Goal: Information Seeking & Learning: Learn about a topic

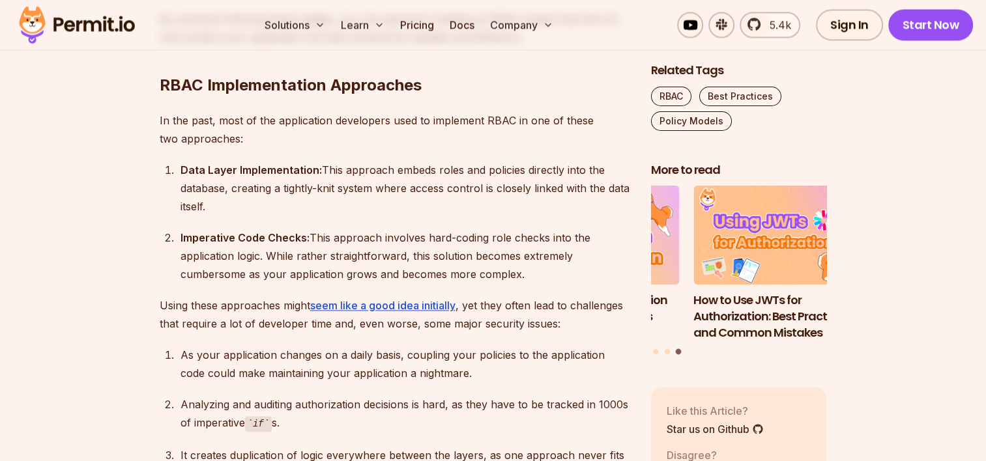
scroll to position [2020, 0]
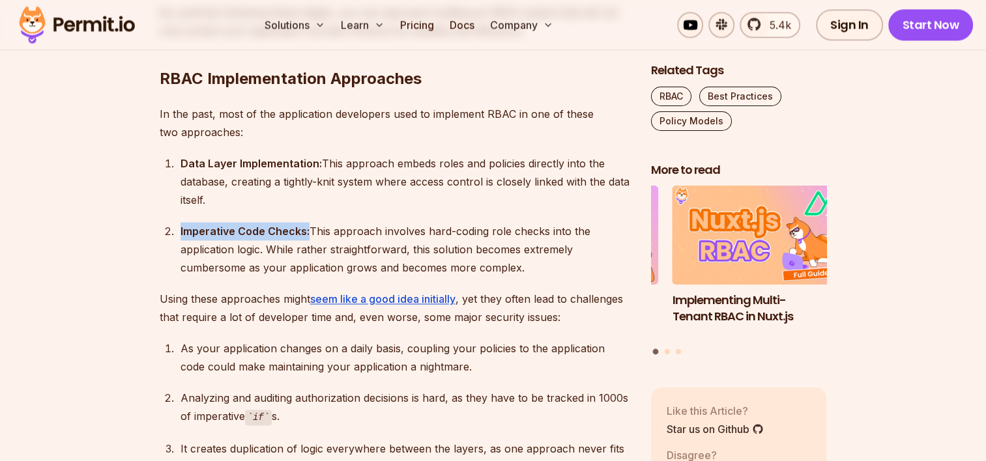
drag, startPoint x: 179, startPoint y: 232, endPoint x: 308, endPoint y: 232, distance: 129.0
click at [308, 232] on li "Imperative Code Checks: This approach involves hard-coding role checks into the…" at bounding box center [403, 249] width 453 height 55
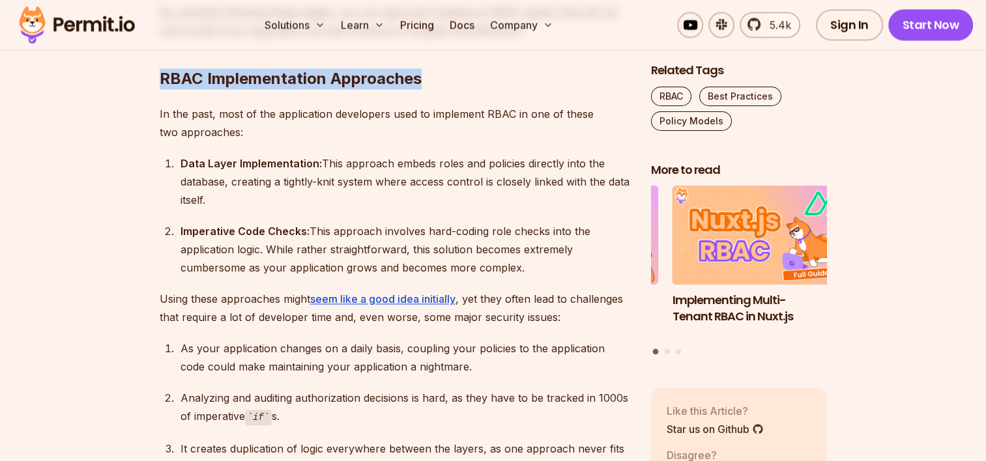
drag, startPoint x: 156, startPoint y: 74, endPoint x: 420, endPoint y: 76, distance: 263.9
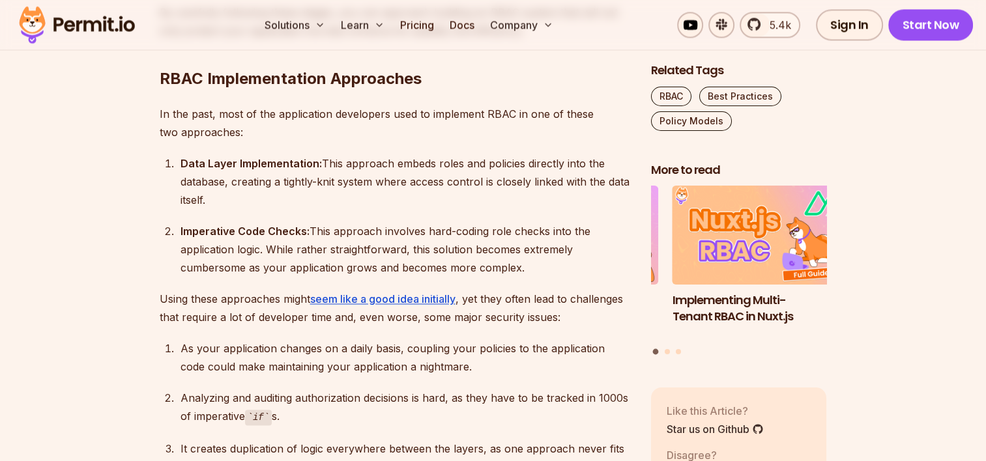
click at [352, 208] on div "Data Layer Implementation: This approach embeds roles and policies directly int…" at bounding box center [405, 181] width 450 height 55
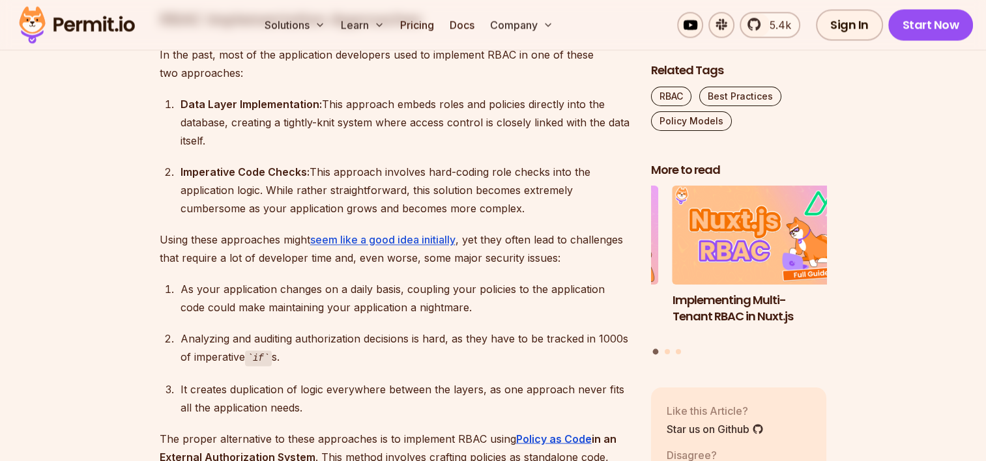
scroll to position [2085, 0]
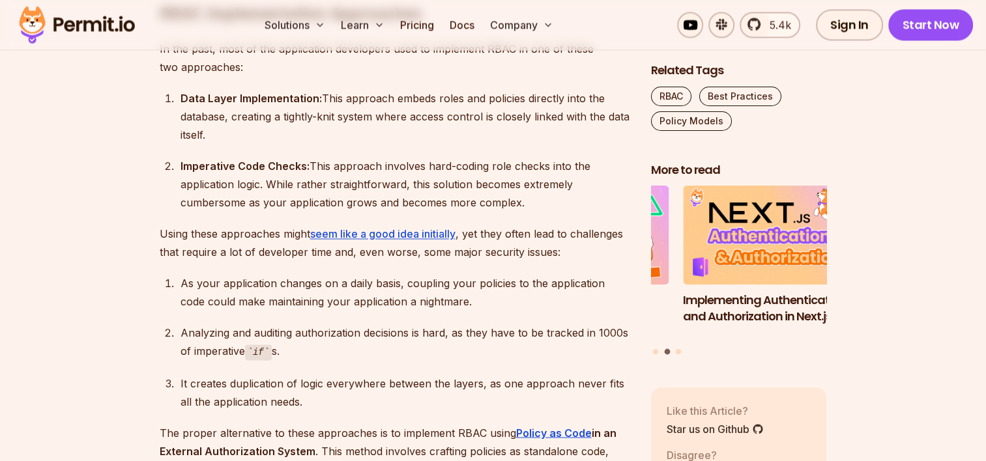
click at [253, 200] on div "Imperative Code Checks: This approach involves hard-coding role checks into the…" at bounding box center [405, 184] width 450 height 55
drag, startPoint x: 253, startPoint y: 200, endPoint x: 302, endPoint y: 283, distance: 96.1
click at [302, 283] on div "As your application changes on a daily basis, coupling your policies to the app…" at bounding box center [405, 292] width 450 height 36
click at [211, 227] on p "Using these approaches might seem like a good idea initially , yet they often l…" at bounding box center [395, 243] width 470 height 36
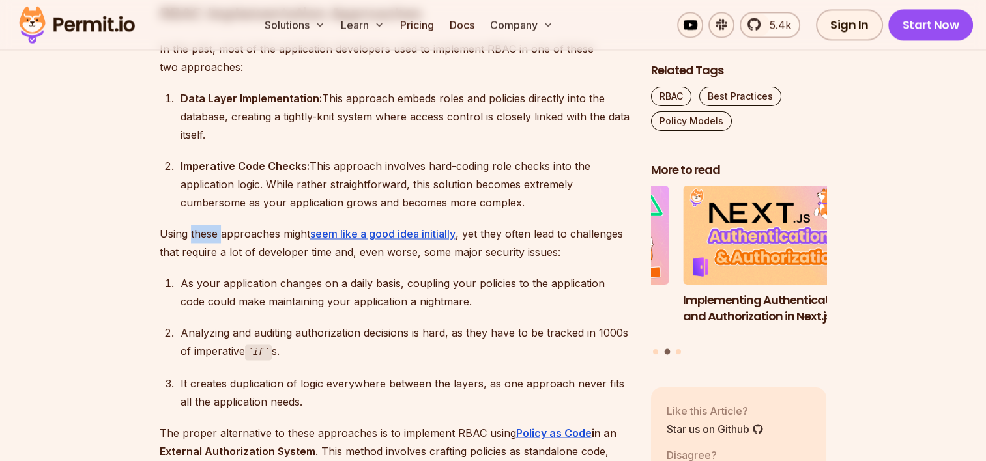
click at [211, 227] on p "Using these approaches might seem like a good idea initially , yet they often l…" at bounding box center [395, 243] width 470 height 36
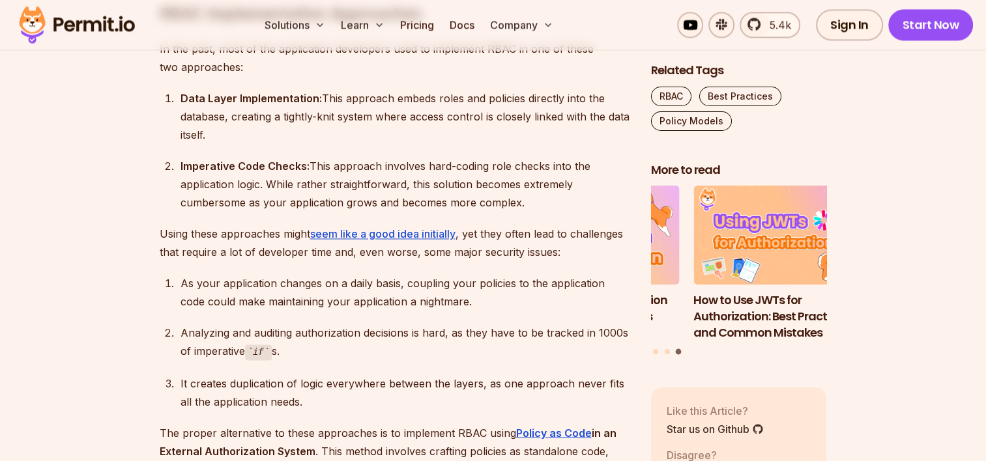
click at [180, 259] on p "Using these approaches might seem like a good idea initially , yet they often l…" at bounding box center [395, 243] width 470 height 36
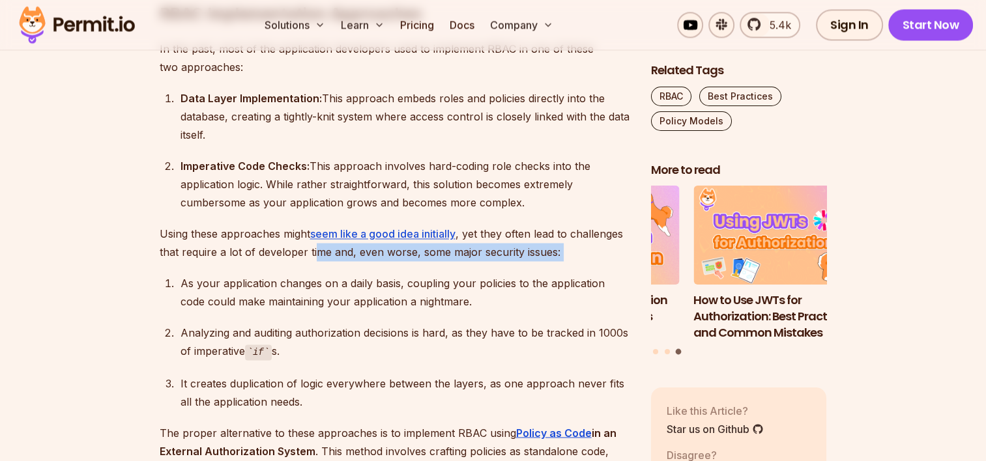
drag, startPoint x: 180, startPoint y: 259, endPoint x: 313, endPoint y: 261, distance: 133.6
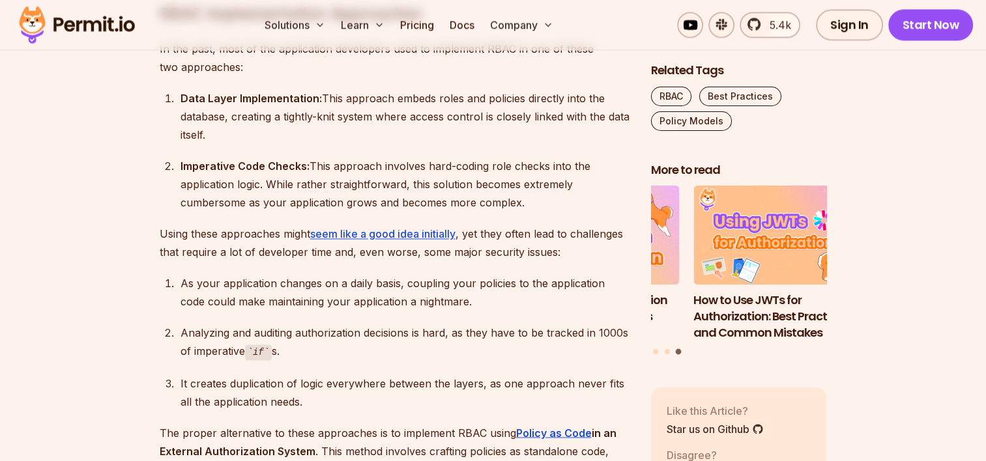
drag, startPoint x: 313, startPoint y: 261, endPoint x: 246, endPoint y: 250, distance: 68.6
click at [246, 250] on p "Using these approaches might seem like a good idea initially , yet they often l…" at bounding box center [395, 243] width 470 height 36
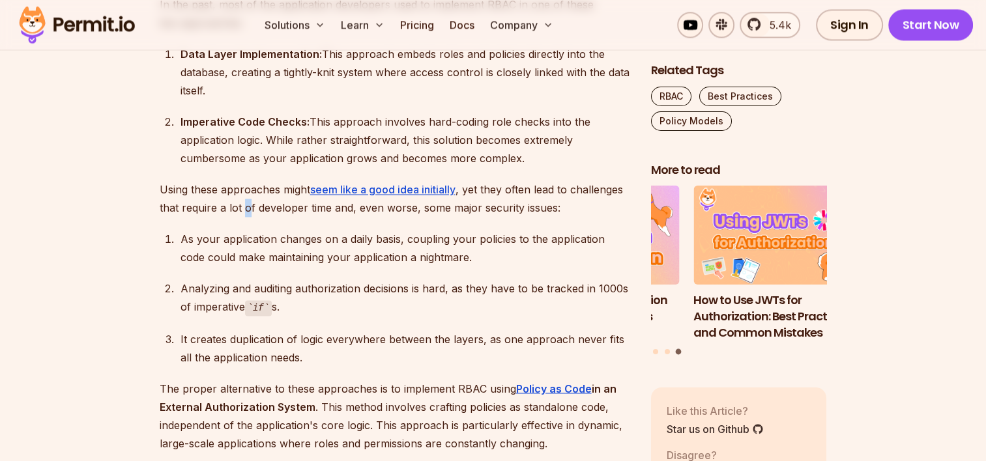
scroll to position [2150, 0]
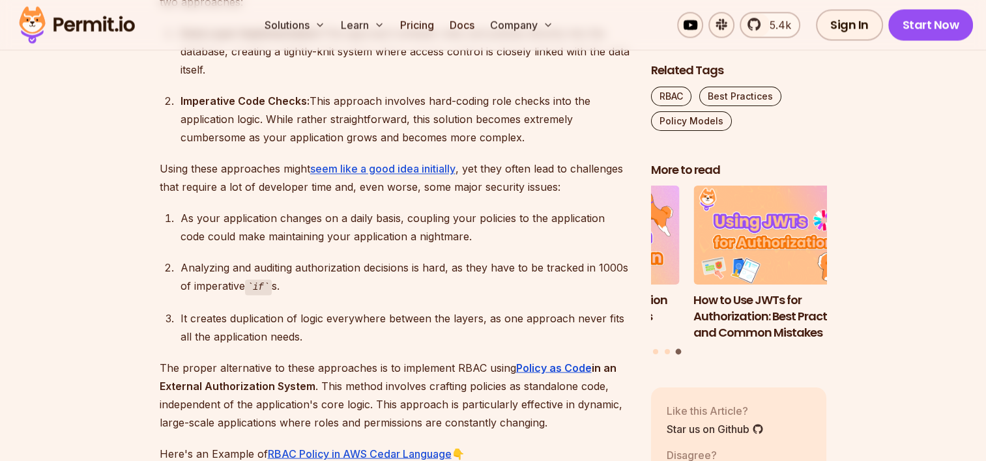
click at [238, 266] on div "Analyzing and auditing authorization decisions is hard, as they have to be trac…" at bounding box center [405, 277] width 450 height 37
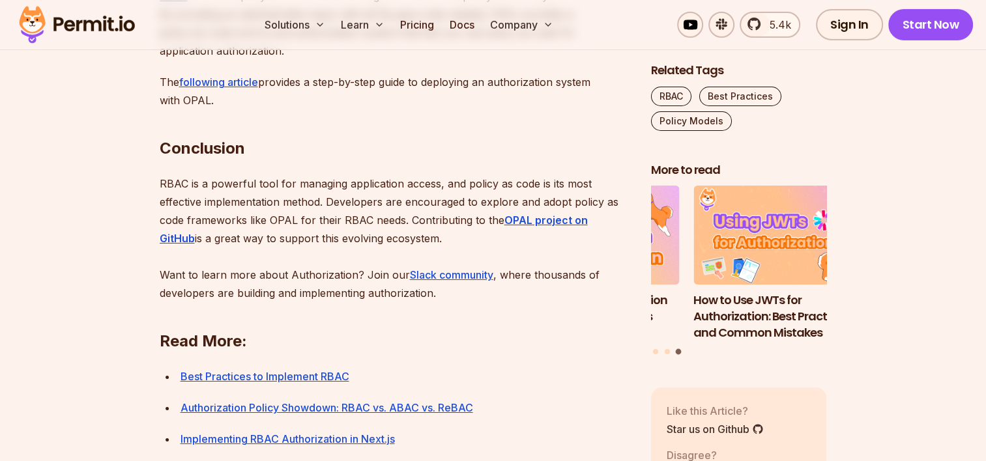
scroll to position [4626, 0]
